Goal: Task Accomplishment & Management: Manage account settings

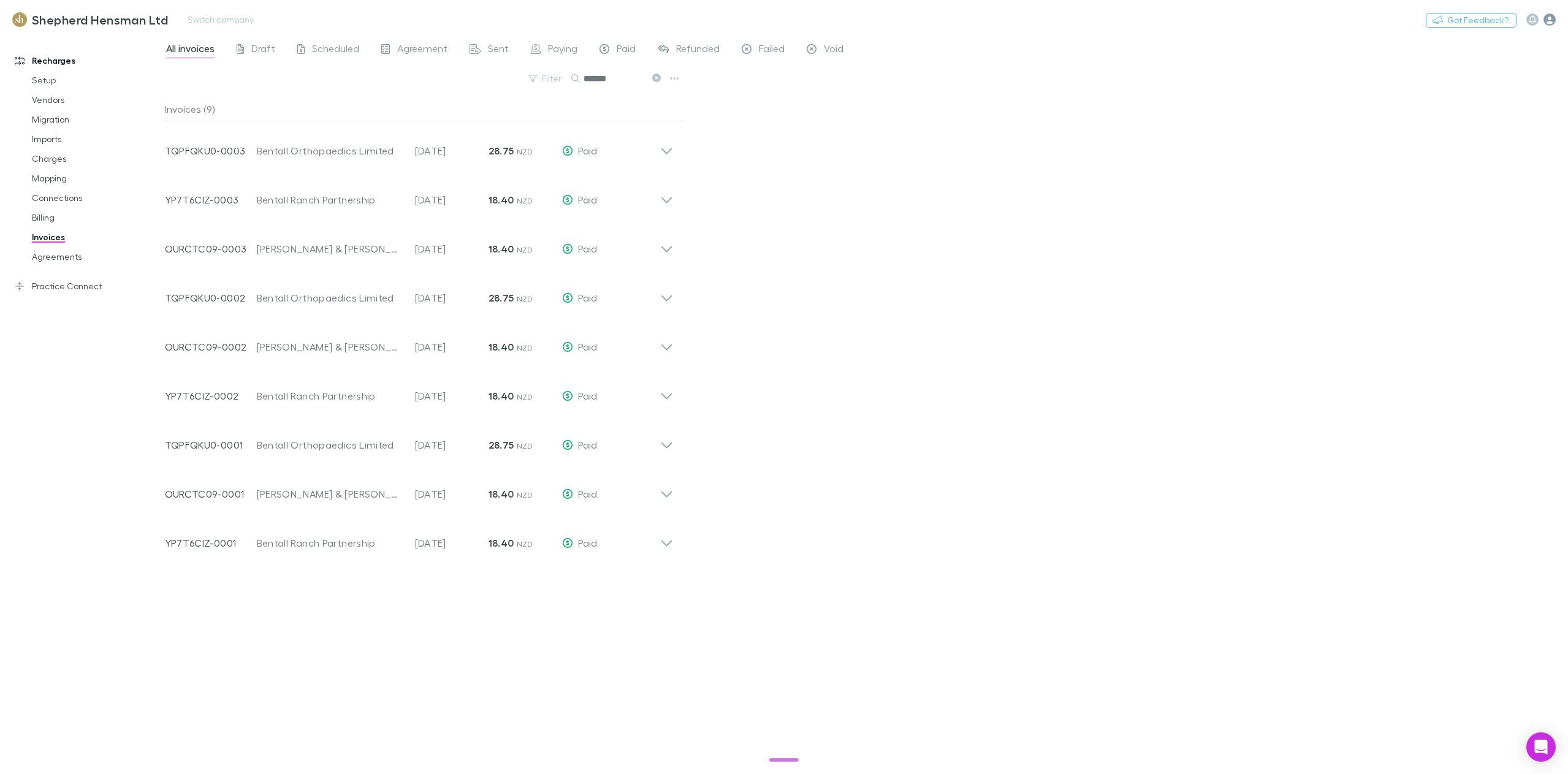
click at [1544, 23] on icon "button" at bounding box center [1550, 19] width 12 height 12
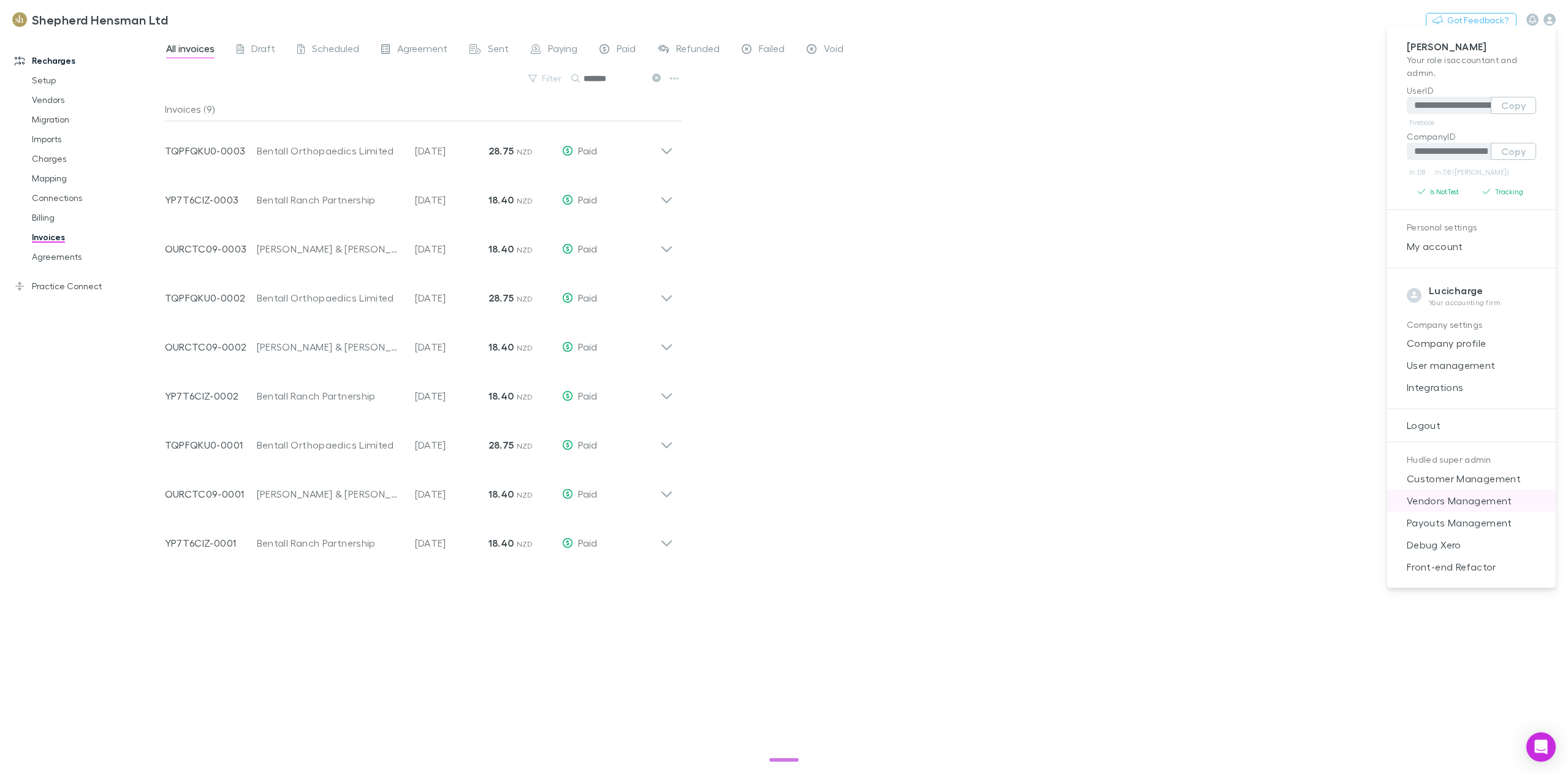
click at [1426, 500] on span "Vendors Management" at bounding box center [1471, 501] width 149 height 15
select select "****"
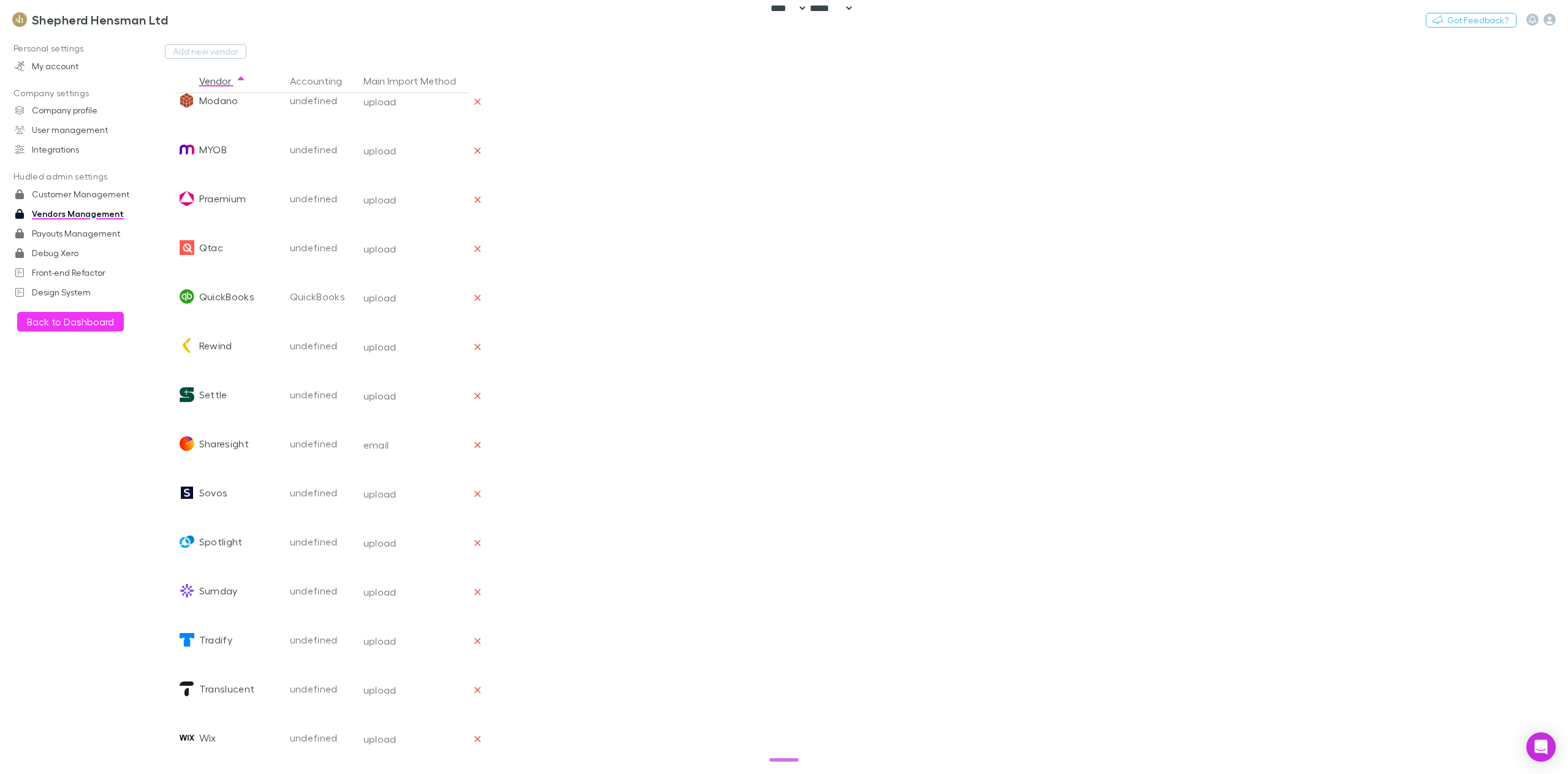
scroll to position [1109, 0]
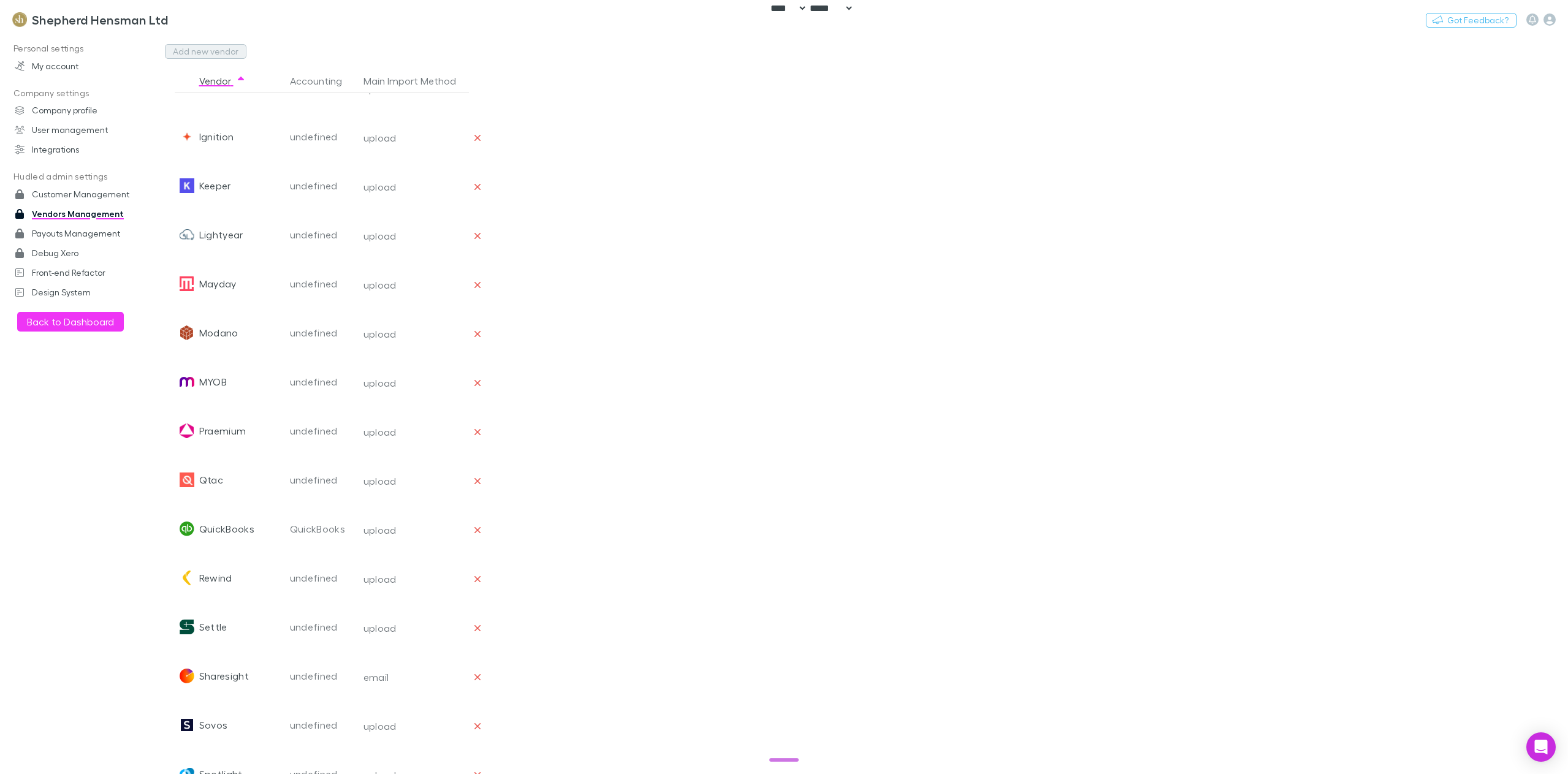
click at [197, 46] on button "Add new vendor" at bounding box center [205, 51] width 82 height 15
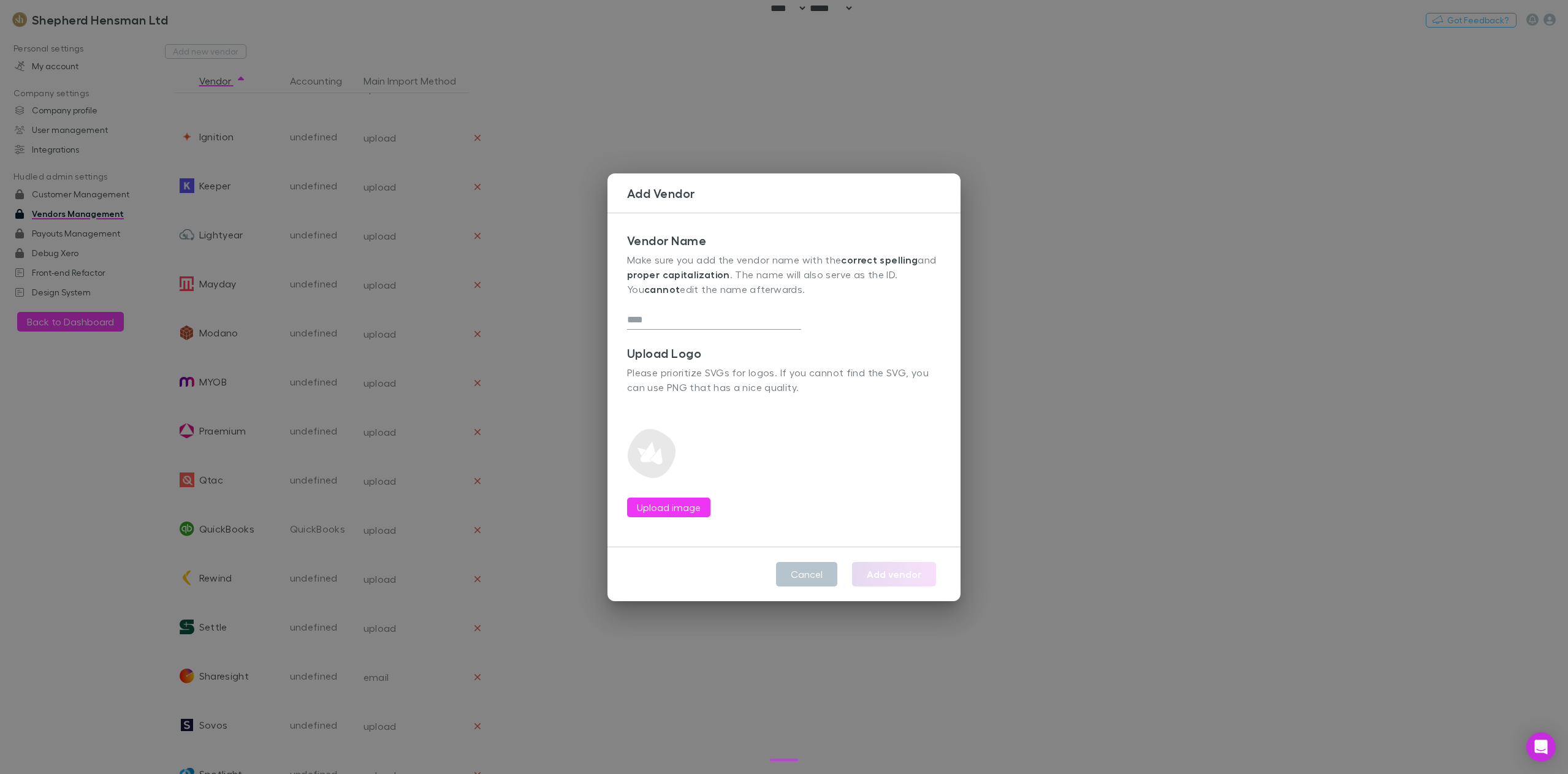
click at [571, 255] on div "Add Vendor Vendor Name Make sure you add the vendor name with the correct spell…" at bounding box center [784, 387] width 1568 height 774
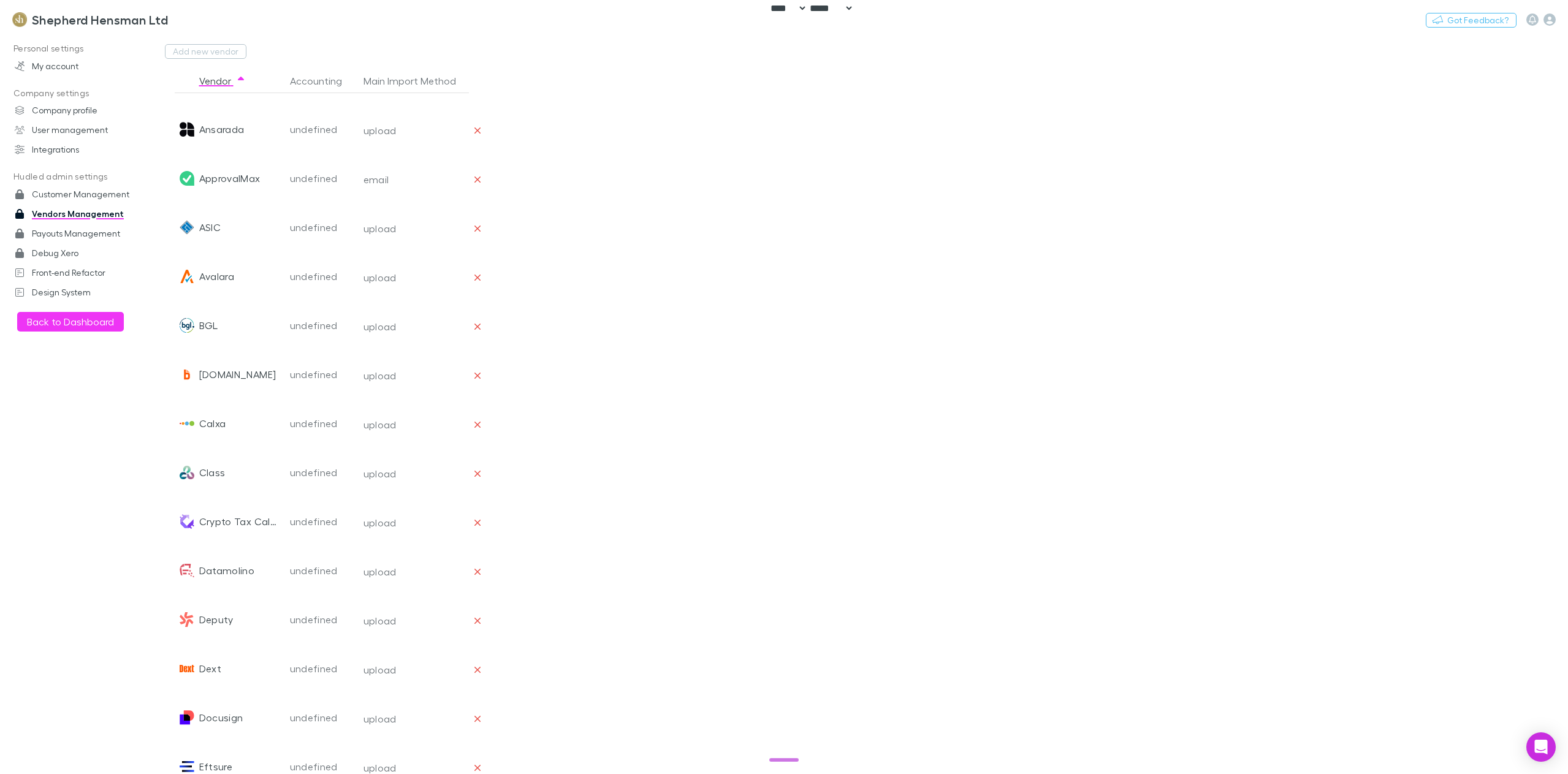
scroll to position [0, 0]
